Goal: Transaction & Acquisition: Purchase product/service

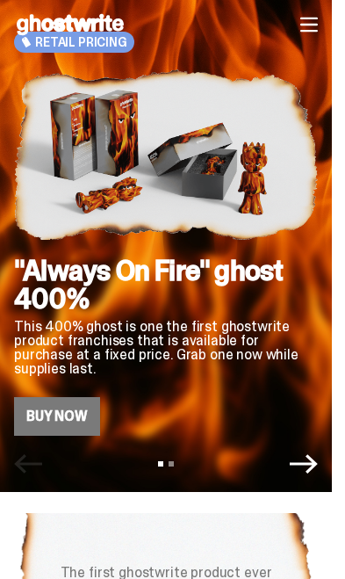
click at [71, 412] on link "Buy Now" at bounding box center [57, 416] width 86 height 39
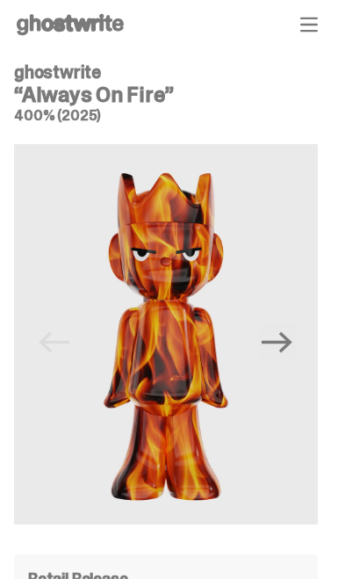
click at [317, 25] on icon "button" at bounding box center [309, 24] width 16 height 12
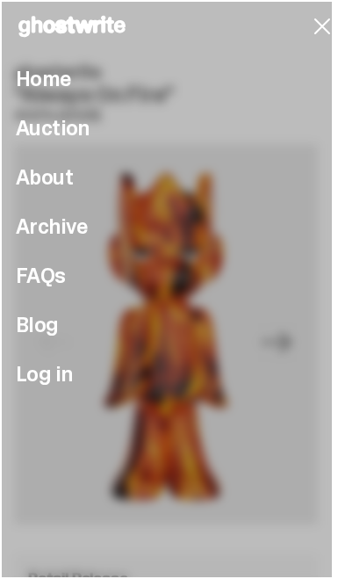
click at [48, 378] on span "Log in" at bounding box center [44, 374] width 56 height 21
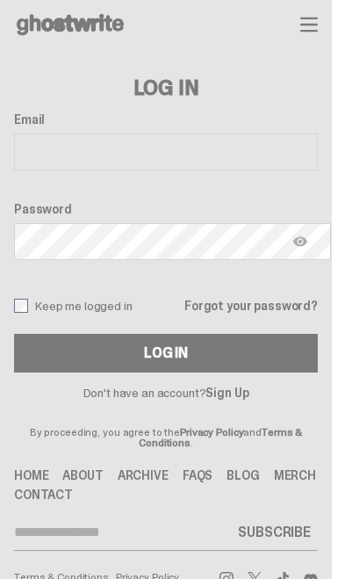
click at [236, 393] on link "Sign Up" at bounding box center [226, 393] width 43 height 16
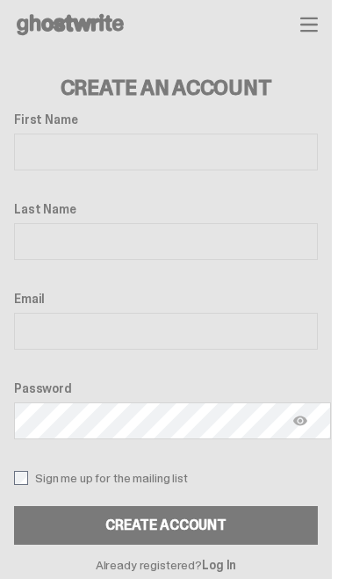
click at [263, 167] on input "First Name" at bounding box center [166, 151] width 304 height 37
click at [249, 159] on input "First Name" at bounding box center [166, 151] width 304 height 37
type input "****"
click at [178, 215] on label "Last Name" at bounding box center [166, 209] width 304 height 14
click at [178, 223] on input "Last Name" at bounding box center [166, 241] width 304 height 37
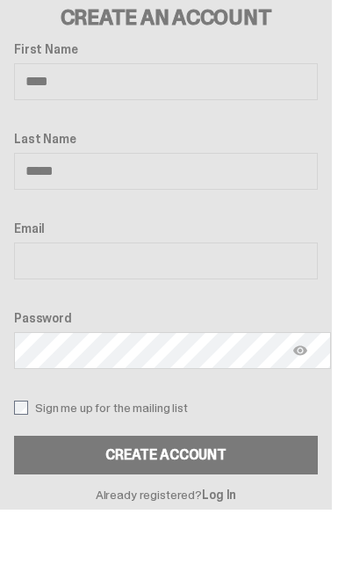
type input "*****"
click at [181, 313] on input "Email" at bounding box center [166, 331] width 304 height 37
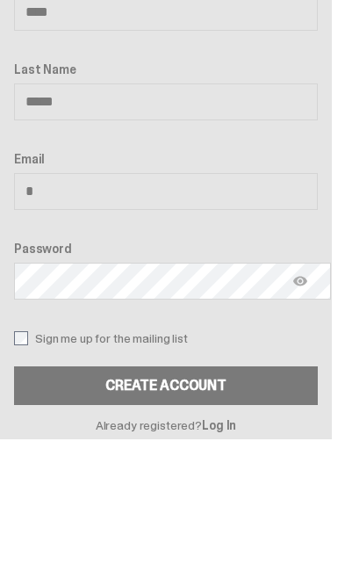
type input "**"
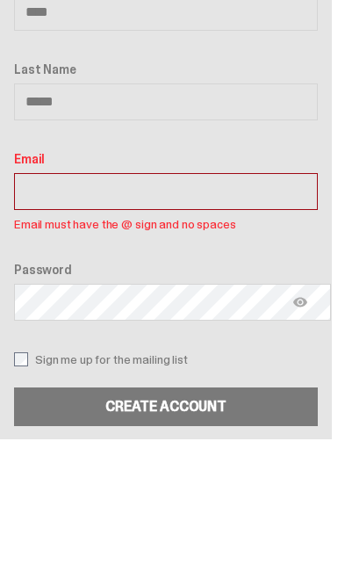
type input "**********"
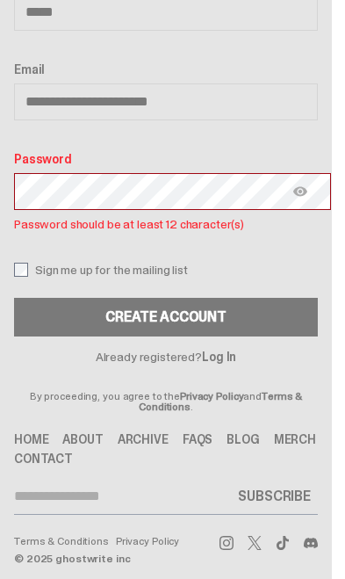
scroll to position [229, 0]
click at [261, 321] on button "Create Account" at bounding box center [166, 317] width 304 height 39
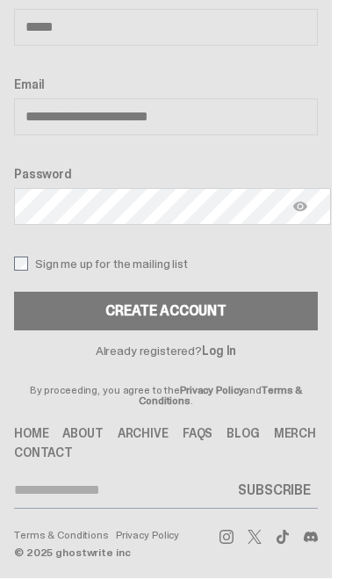
scroll to position [214, 0]
click at [244, 302] on button "CREATE ACCOUNT" at bounding box center [166, 311] width 304 height 39
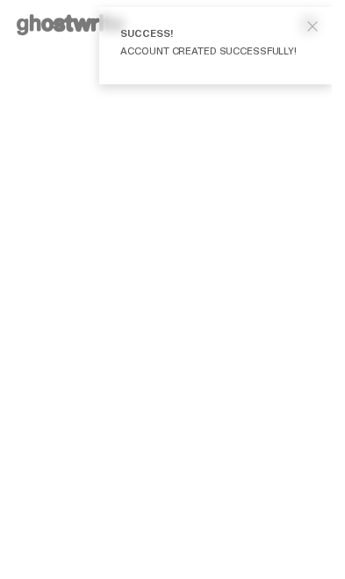
click at [227, 306] on h2 ""Always On Fire" ghost 400%" at bounding box center [166, 284] width 304 height 56
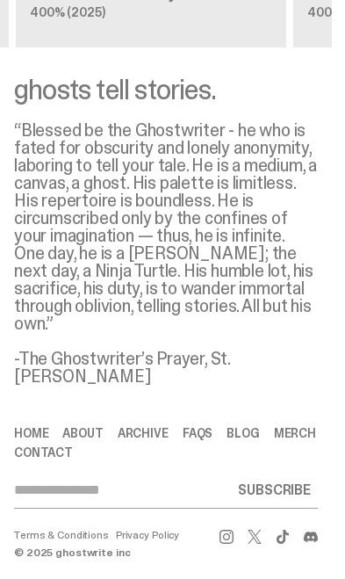
scroll to position [2915, 0]
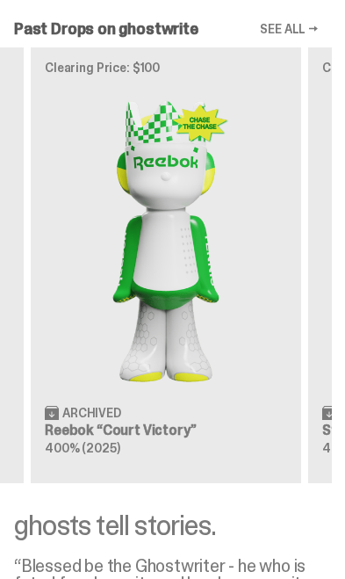
click at [267, 391] on img at bounding box center [166, 239] width 242 height 303
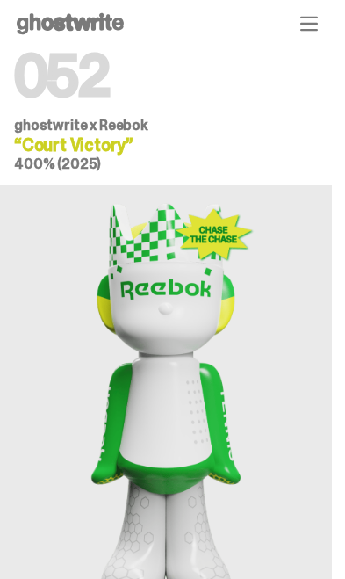
click at [306, 39] on div "Open main menu Home Auction About Archive FAQs Blog Account Auction" at bounding box center [166, 23] width 332 height 49
click at [308, 39] on div "Open main menu Home Auction About Archive FAQs Blog Account Auction" at bounding box center [166, 23] width 332 height 49
click at [318, 15] on icon "button" at bounding box center [309, 24] width 18 height 18
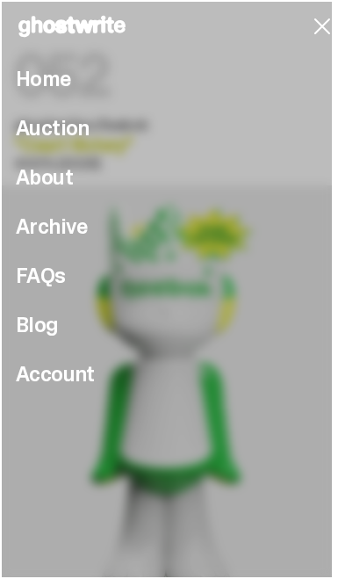
click at [82, 380] on span "Account" at bounding box center [55, 374] width 79 height 21
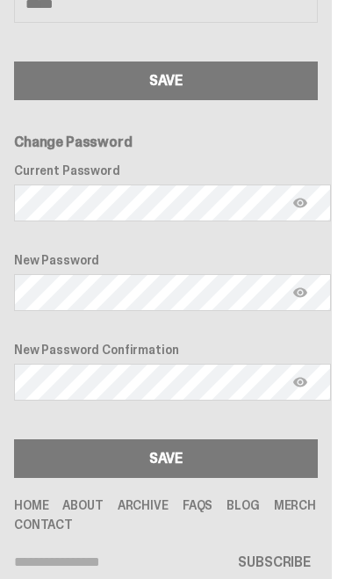
click at [57, 525] on link "Contact" at bounding box center [43, 524] width 59 height 12
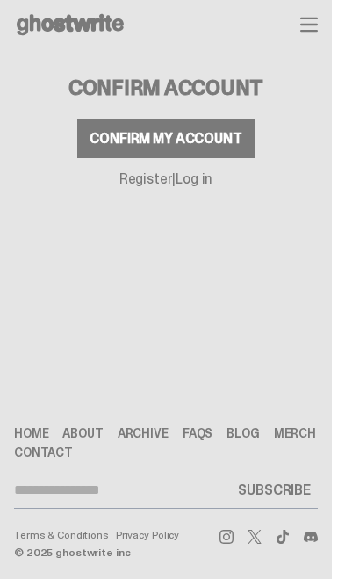
click at [222, 139] on div "Confirm my account" at bounding box center [166, 139] width 152 height 14
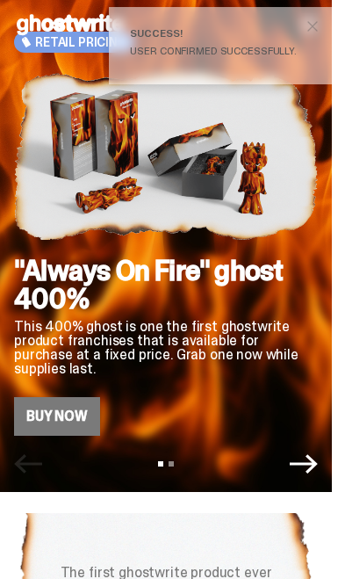
click at [328, 36] on button "close" at bounding box center [313, 27] width 32 height 32
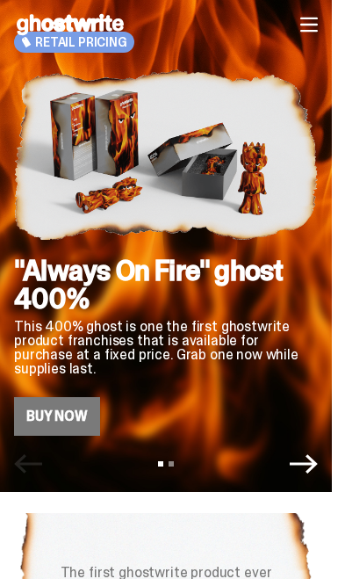
click at [318, 29] on icon "button" at bounding box center [309, 25] width 18 height 18
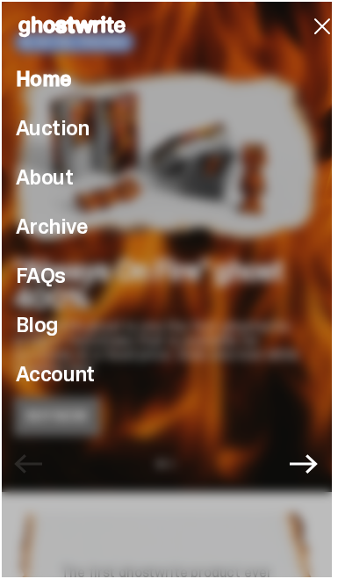
click at [97, 126] on li "Auction" at bounding box center [173, 128] width 314 height 21
click at [59, 139] on span "Auction" at bounding box center [53, 128] width 74 height 21
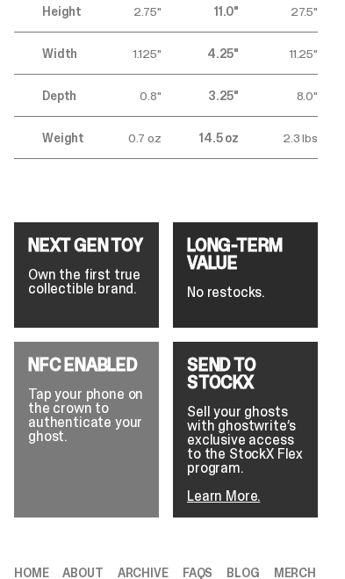
scroll to position [3388, 0]
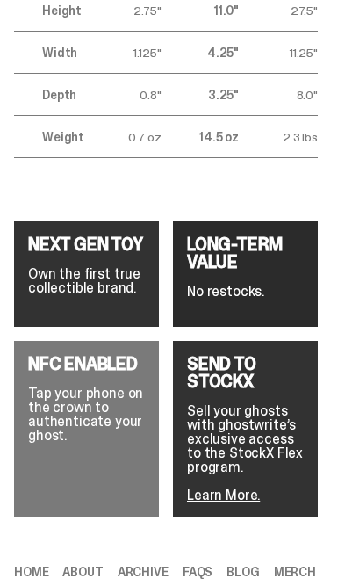
click at [277, 404] on p "Sell your ghosts with ghostwrite’s exclusive access to the StockX Flex program." at bounding box center [245, 439] width 117 height 70
click at [237, 486] on link "Learn More." at bounding box center [223, 495] width 73 height 18
